Goal: Task Accomplishment & Management: Complete application form

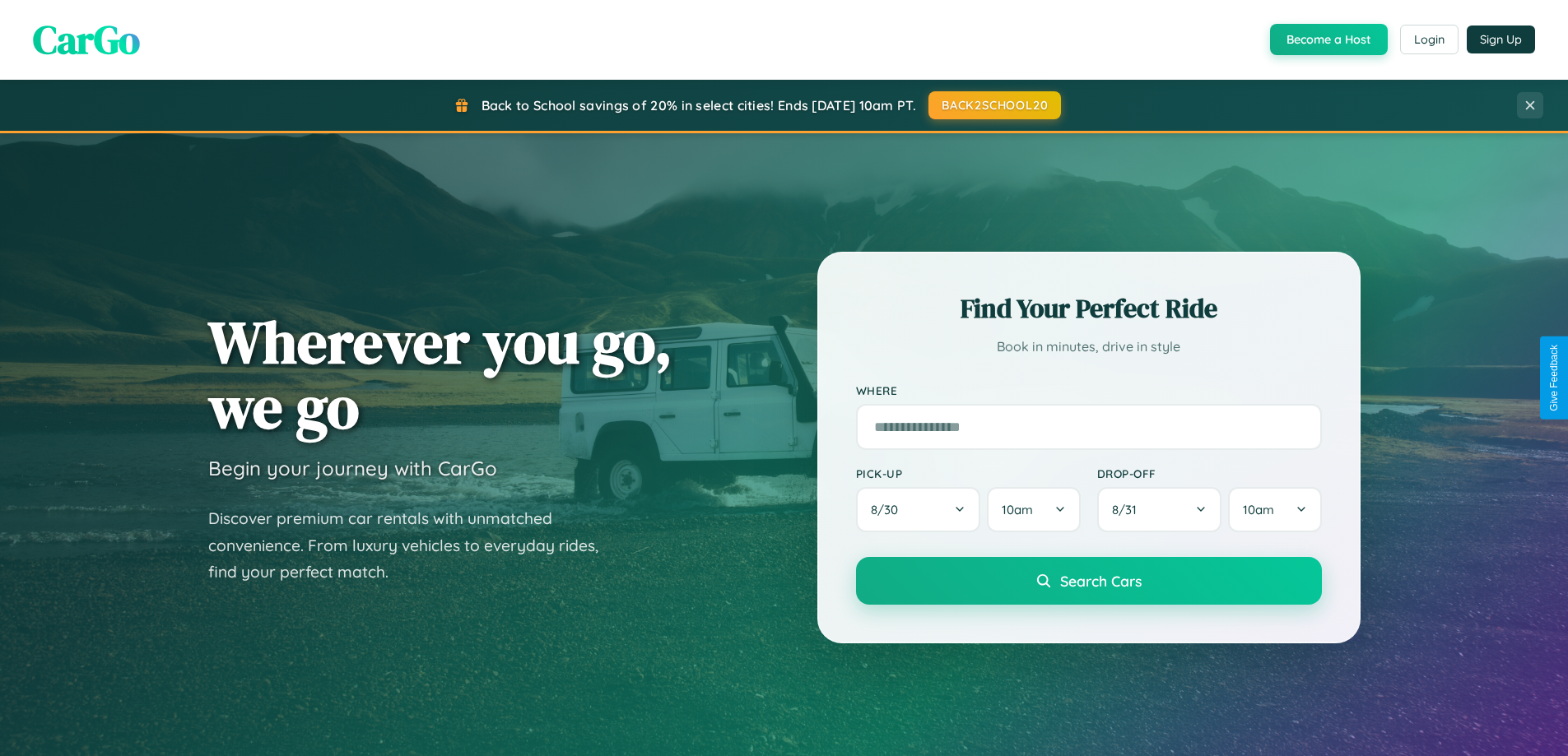
scroll to position [3167, 0]
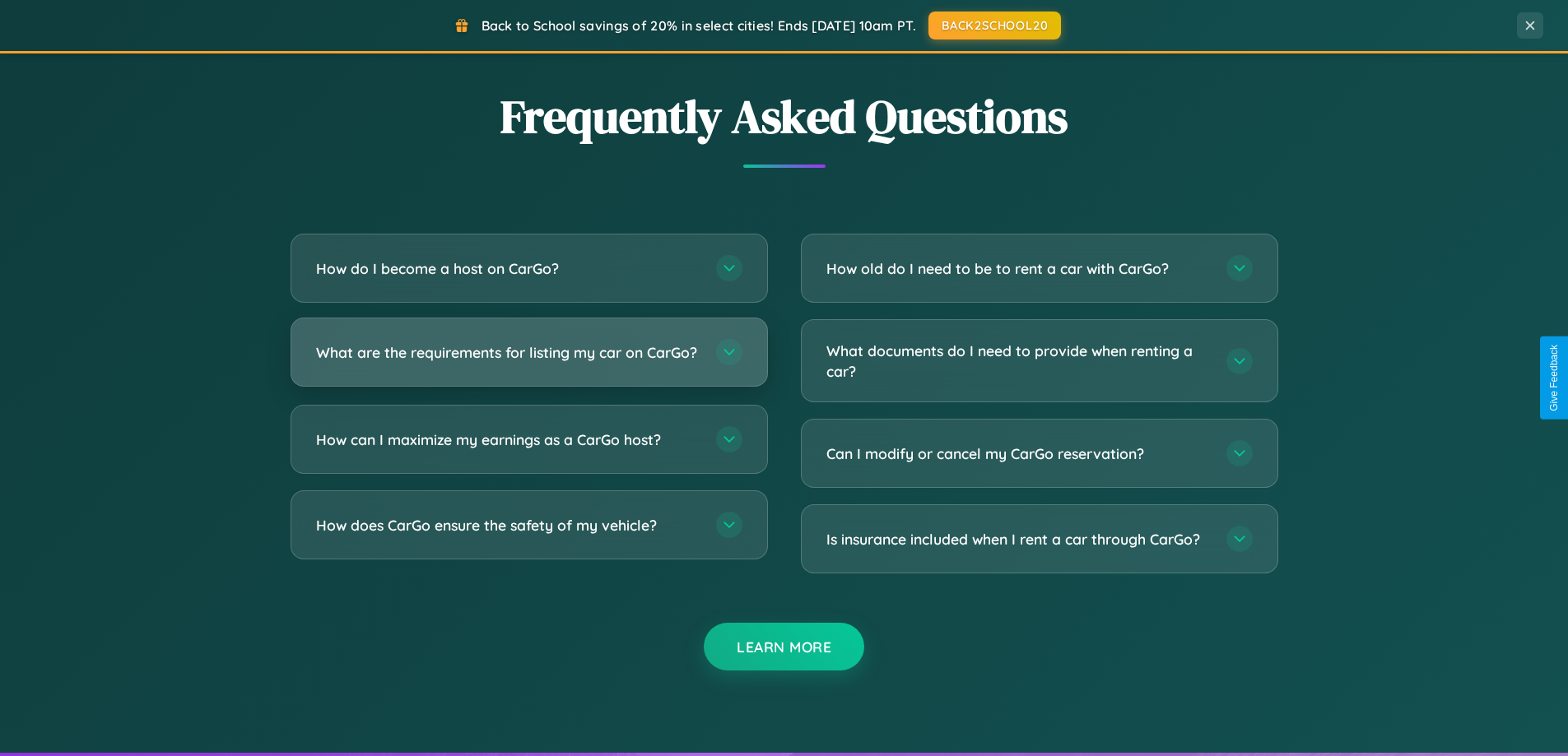
click at [529, 359] on h3 "What are the requirements for listing my car on CarGo?" at bounding box center [508, 353] width 383 height 20
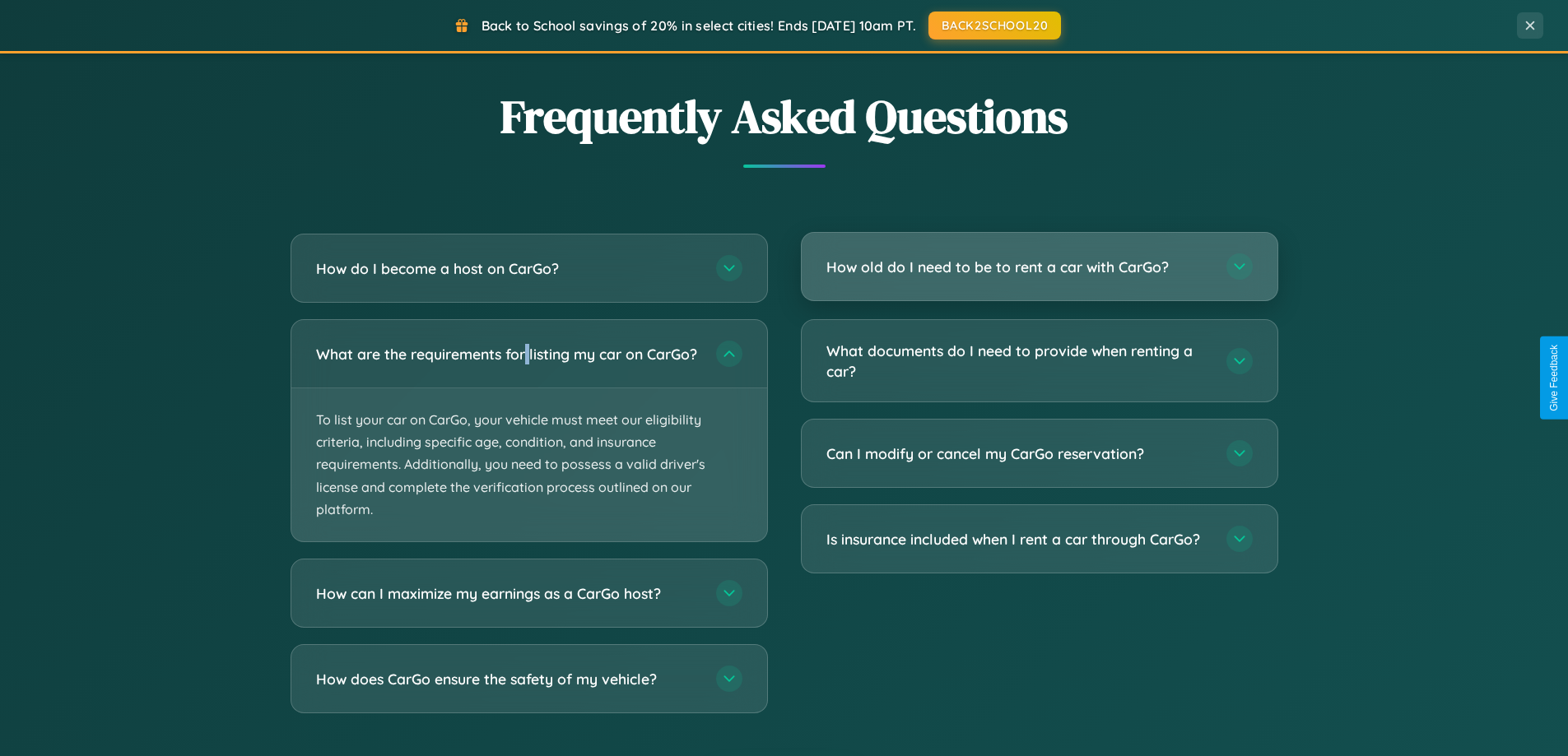
click at [1039, 268] on h3 "How old do I need to be to rent a car with CarGo?" at bounding box center [1018, 267] width 383 height 20
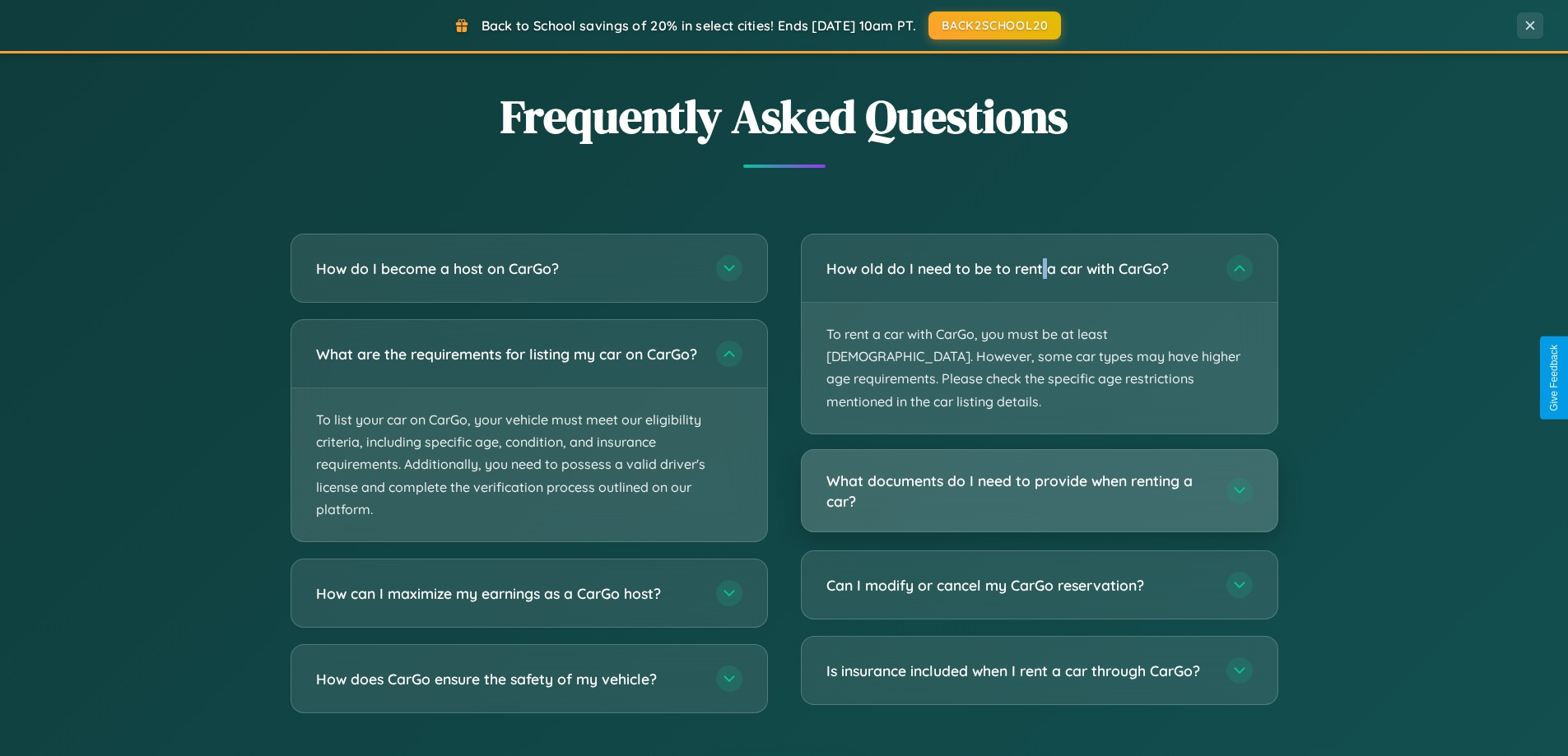
click at [1039, 471] on h3 "What documents do I need to provide when renting a car?" at bounding box center [1018, 491] width 383 height 41
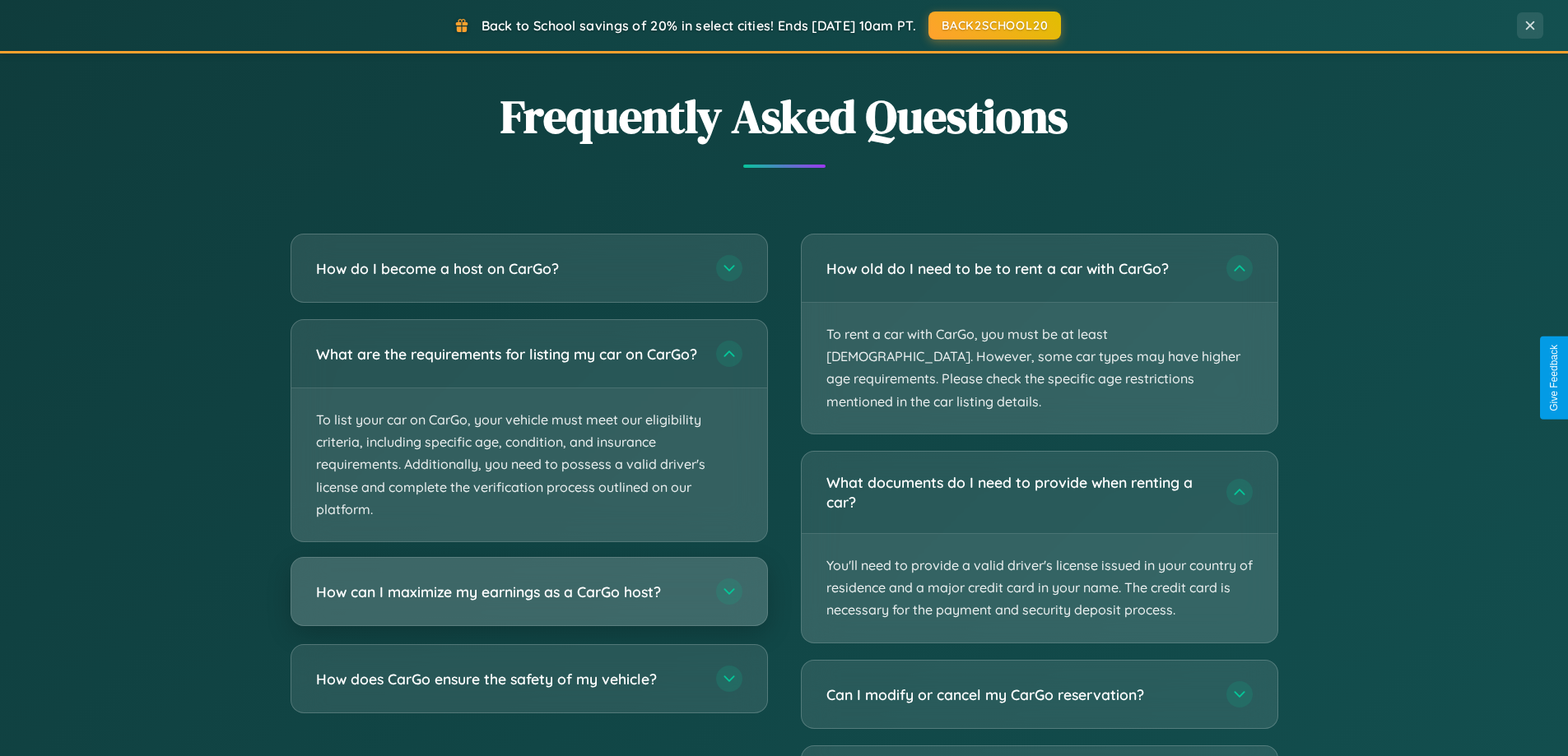
click at [529, 602] on h3 "How can I maximize my earnings as a CarGo host?" at bounding box center [508, 592] width 383 height 20
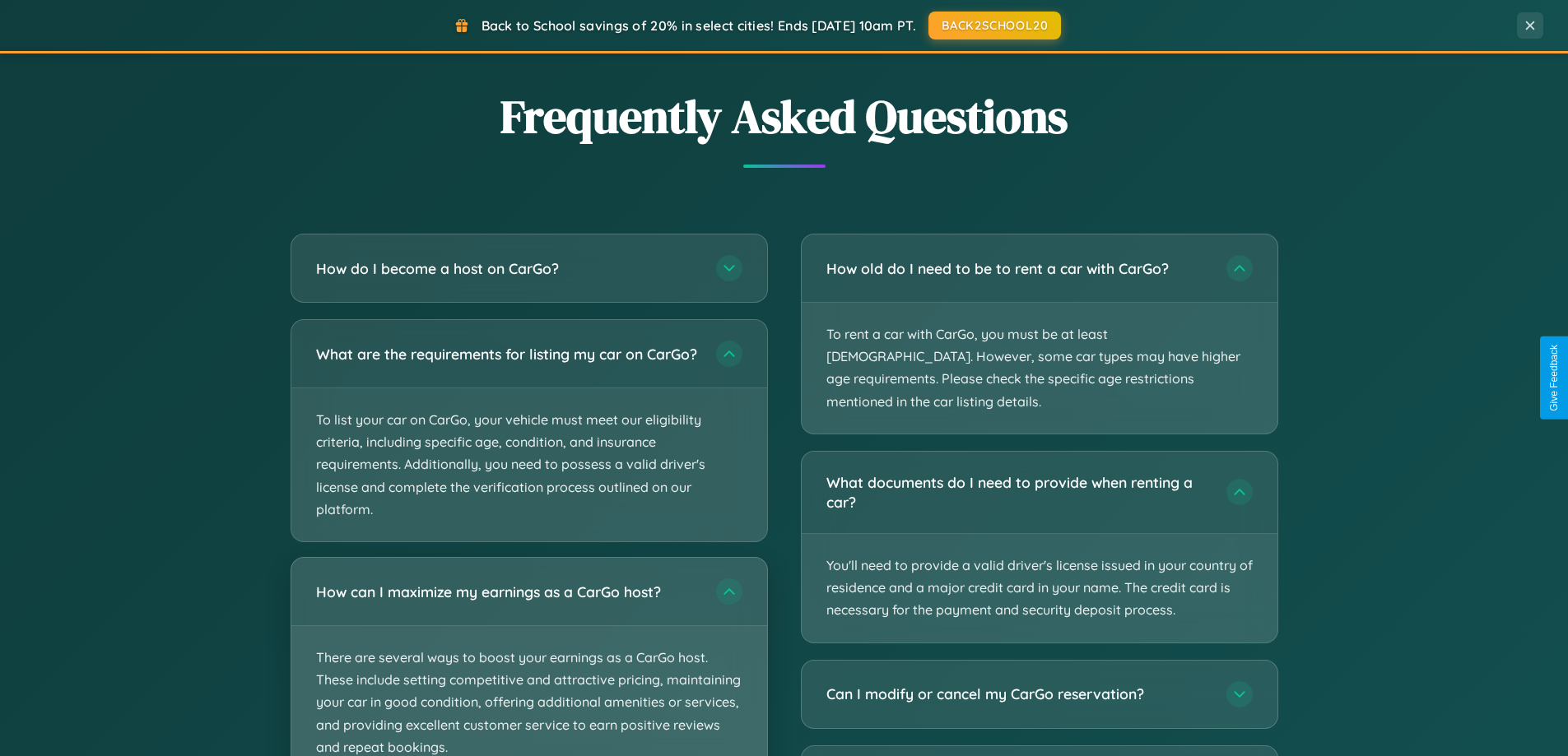
click at [529, 663] on p "There are several ways to boost your earnings as a CarGo host. These include se…" at bounding box center [529, 703] width 476 height 153
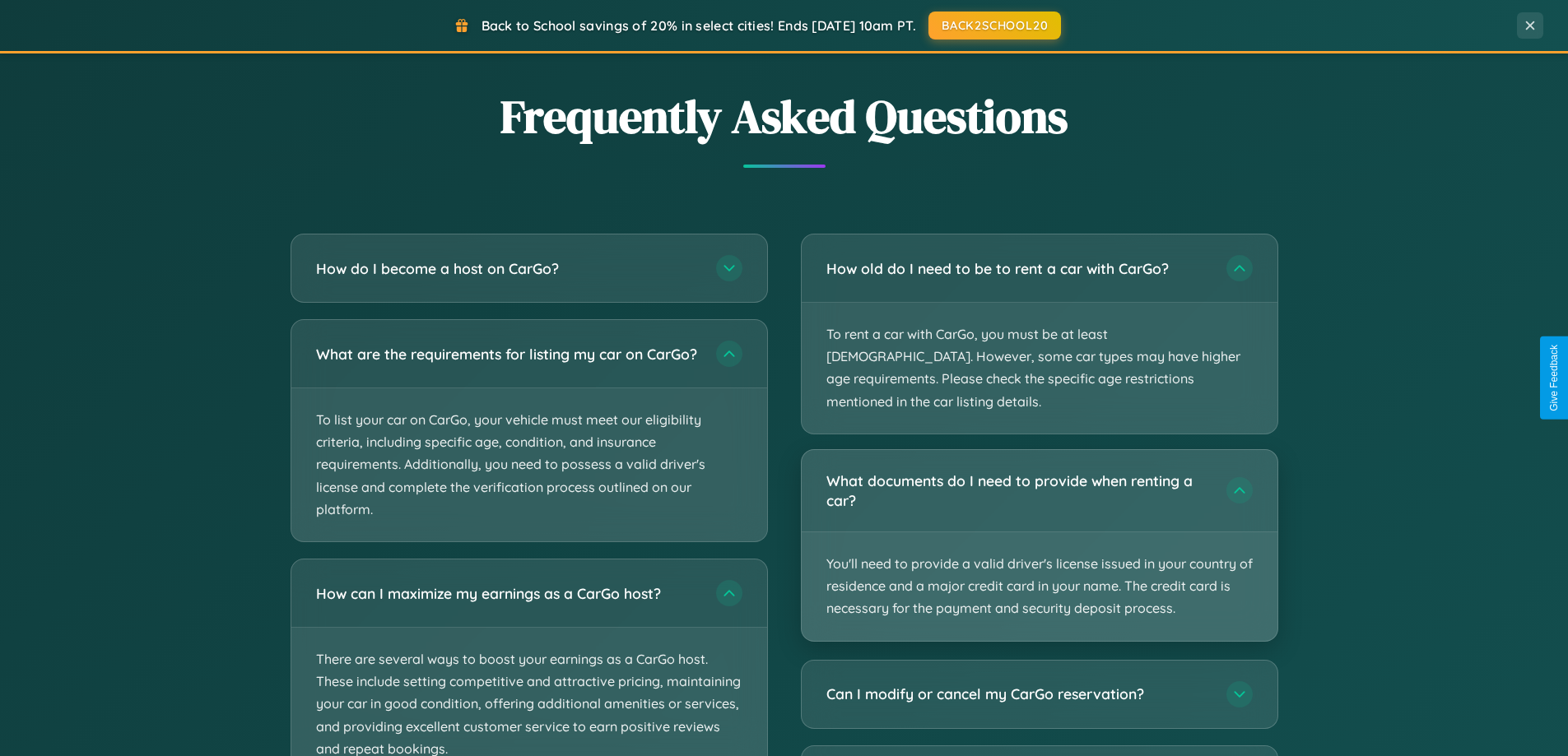
click at [1039, 532] on p "You'll need to provide a valid driver's license issued in your country of resid…" at bounding box center [1039, 587] width 476 height 109
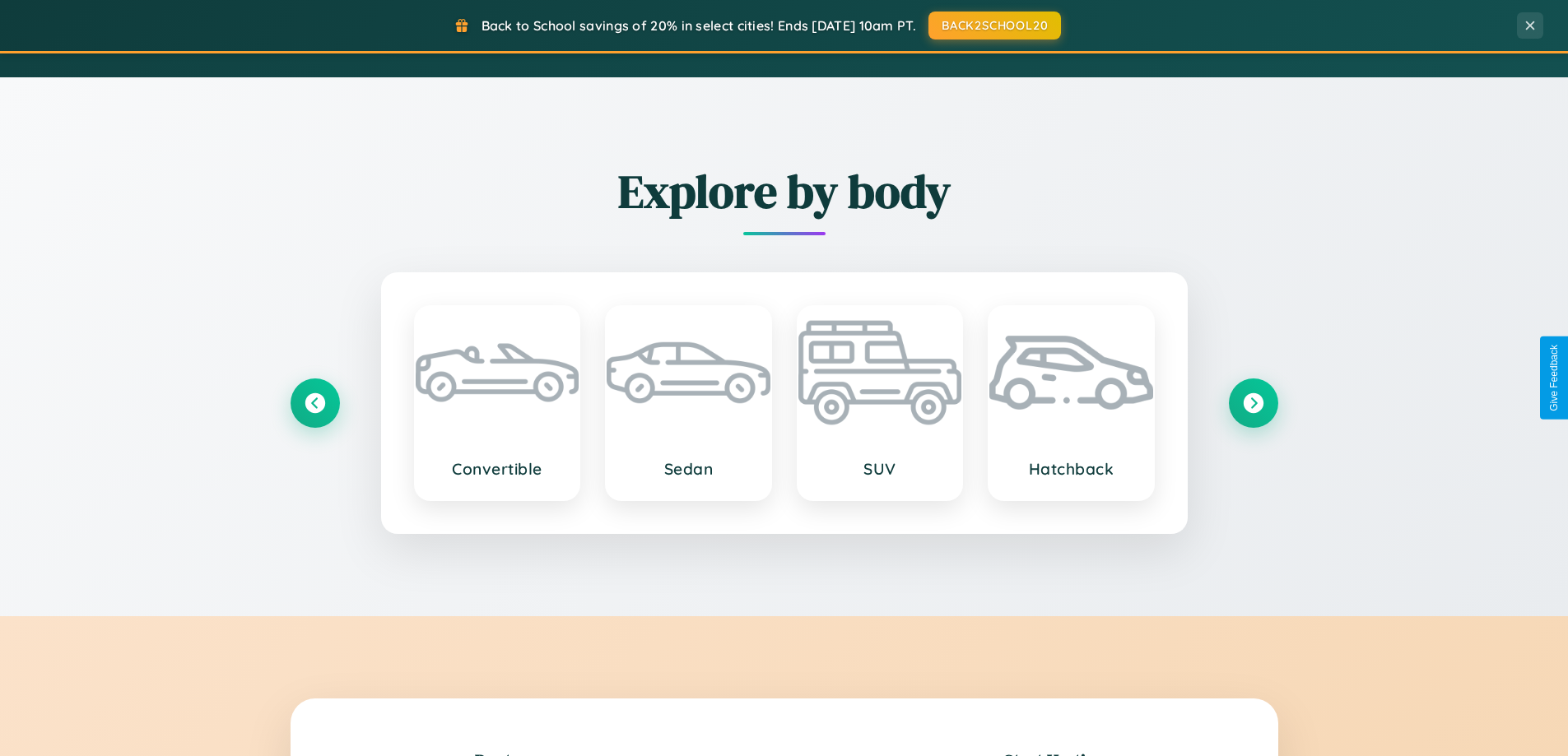
scroll to position [1133, 0]
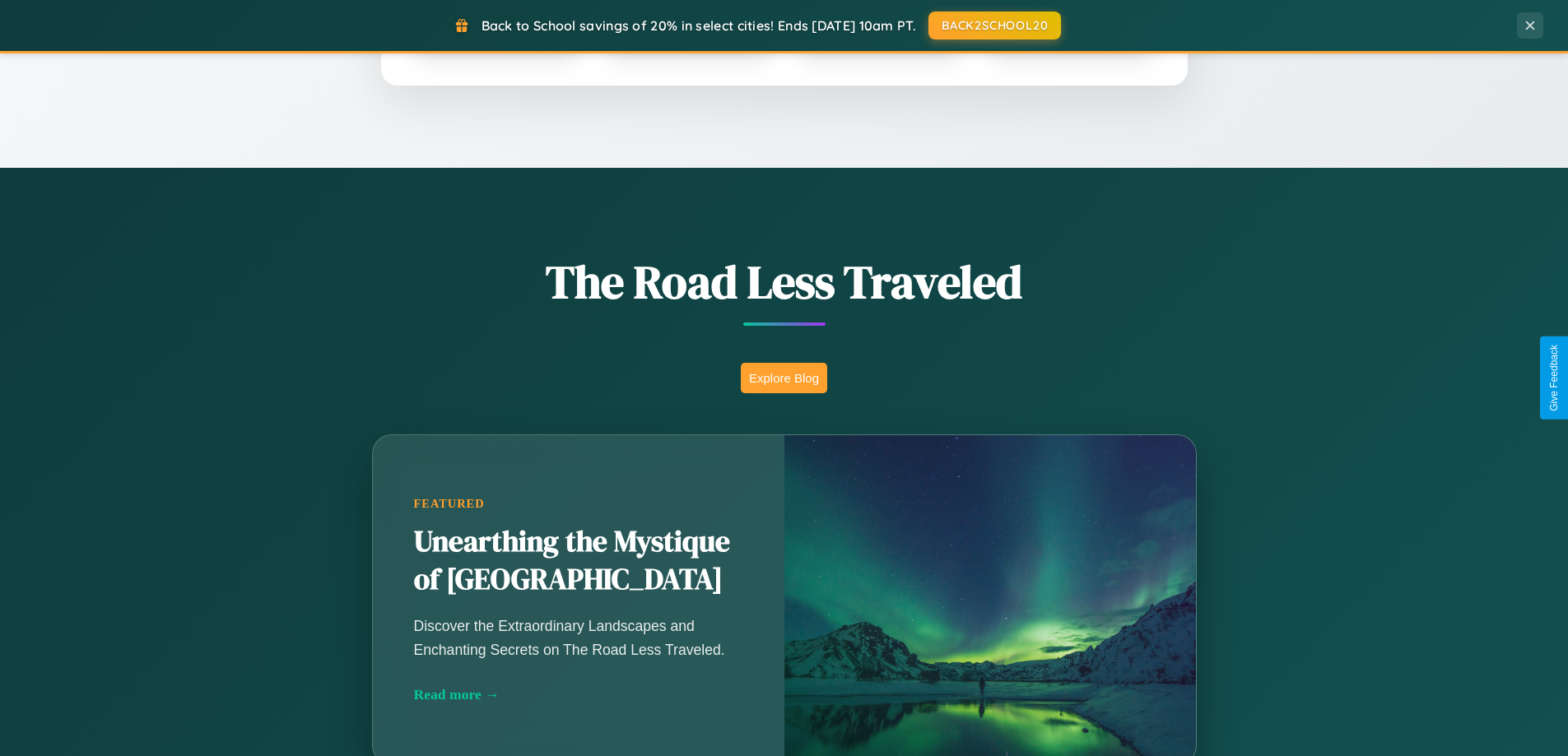
click at [784, 378] on button "Explore Blog" at bounding box center [784, 378] width 87 height 30
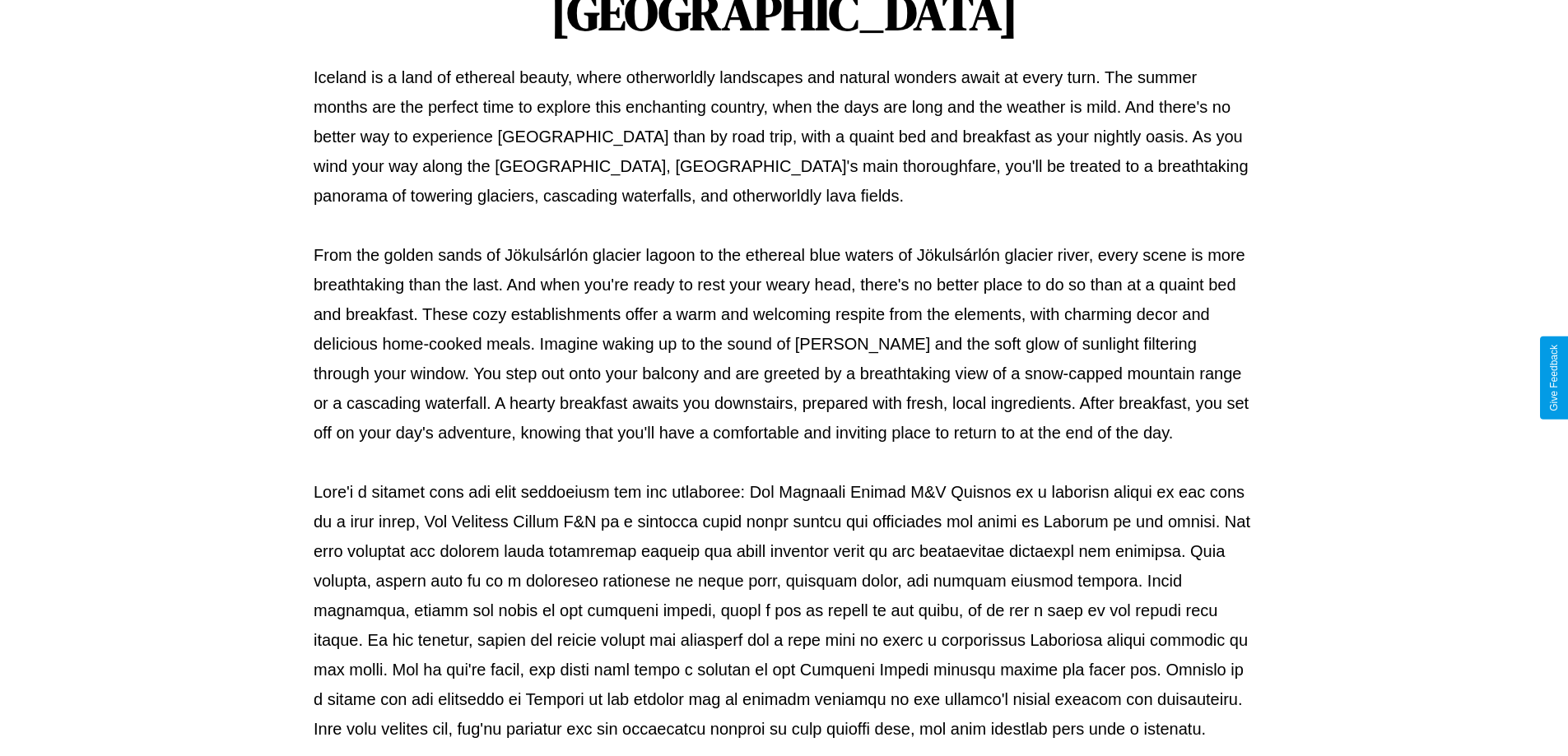
scroll to position [532, 0]
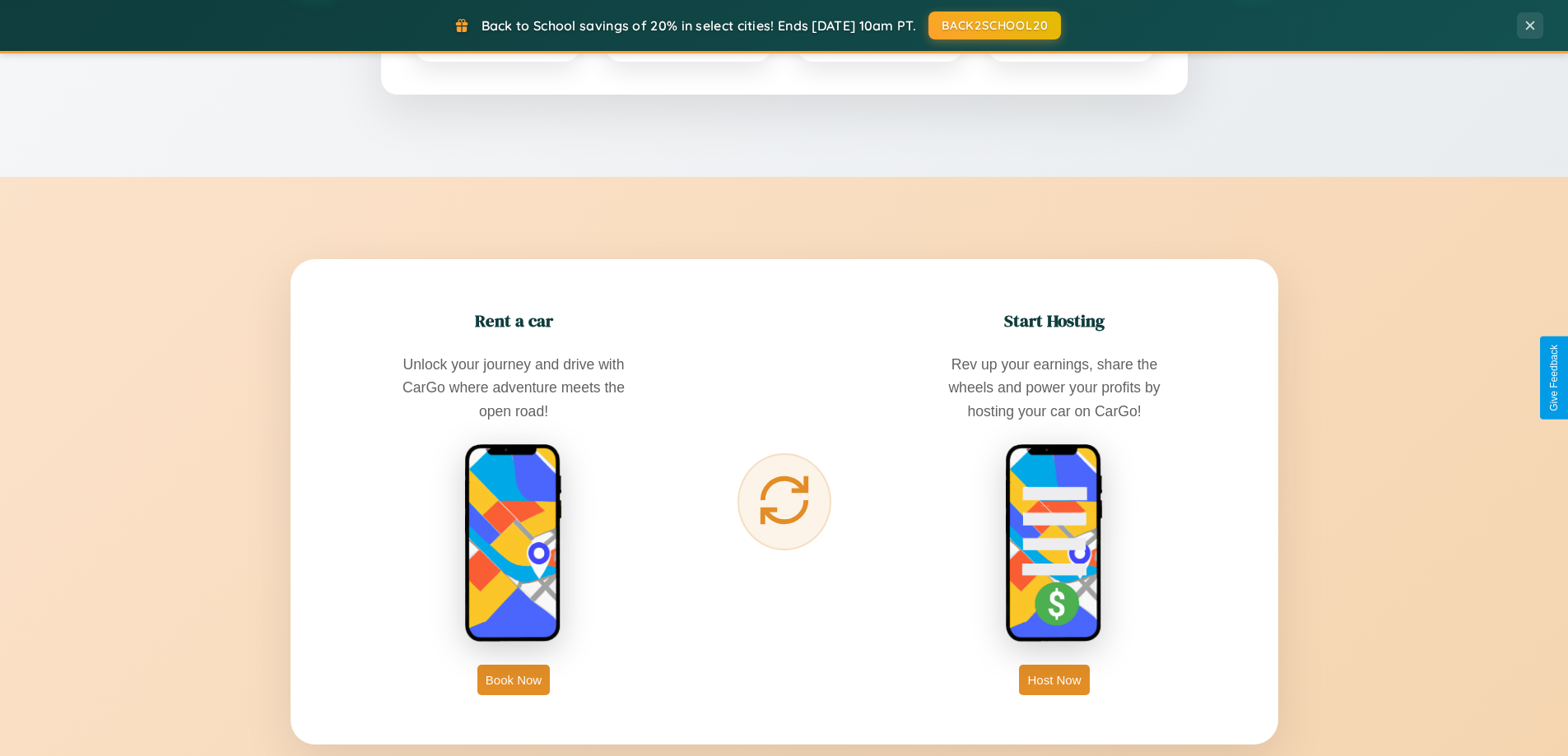
scroll to position [2644, 0]
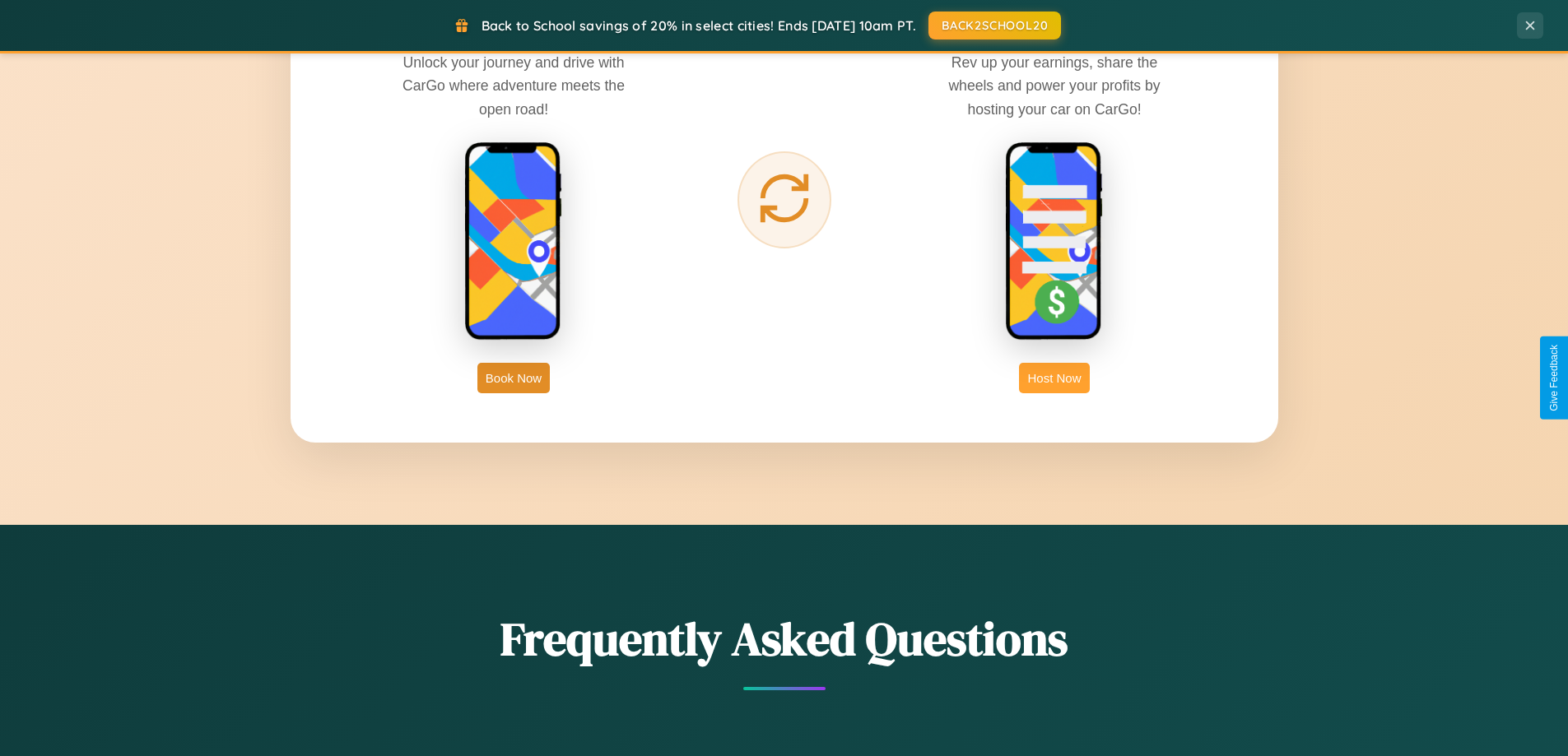
click at [1055, 378] on button "Host Now" at bounding box center [1054, 378] width 70 height 30
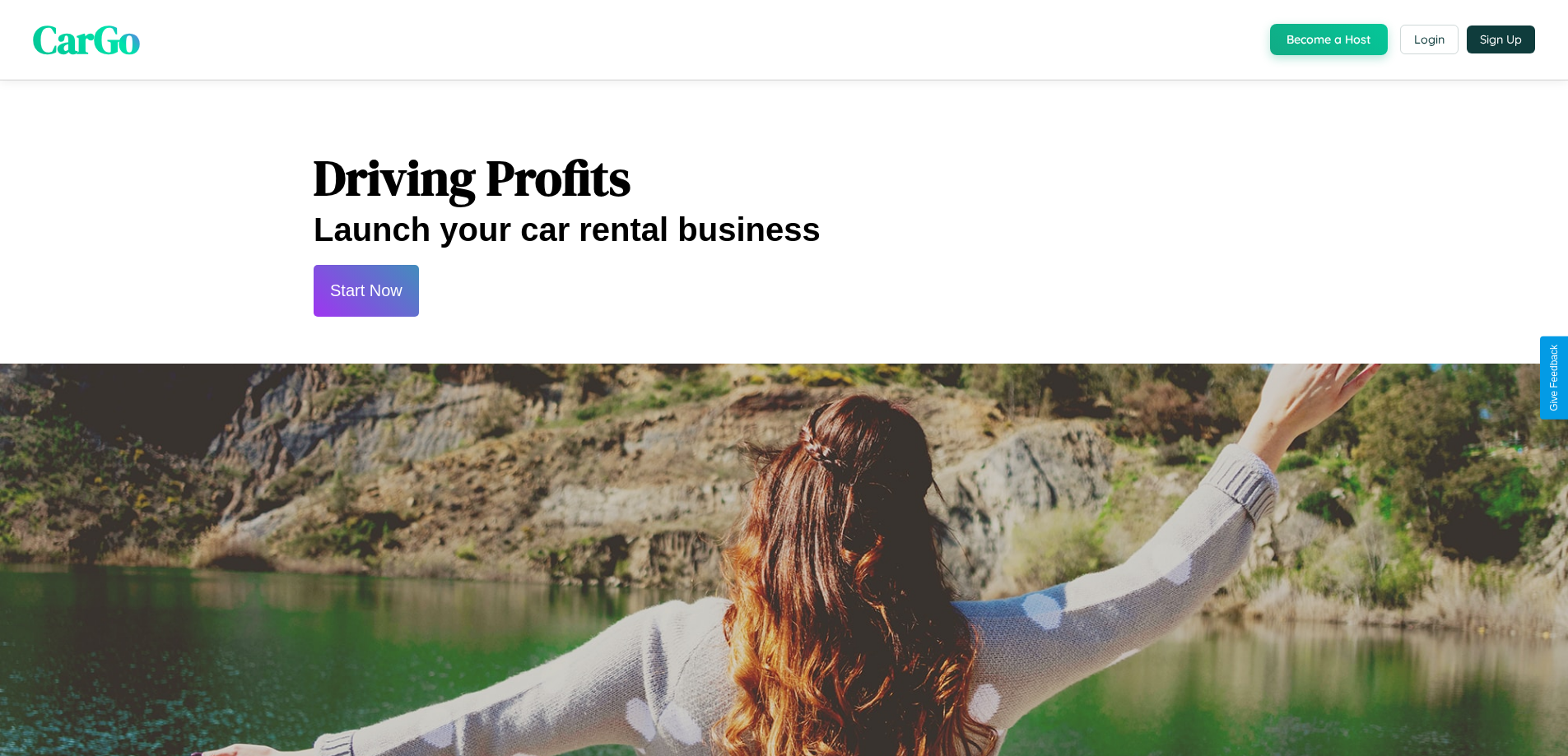
click at [366, 290] on button "Start Now" at bounding box center [366, 291] width 105 height 52
